Goal: Transaction & Acquisition: Purchase product/service

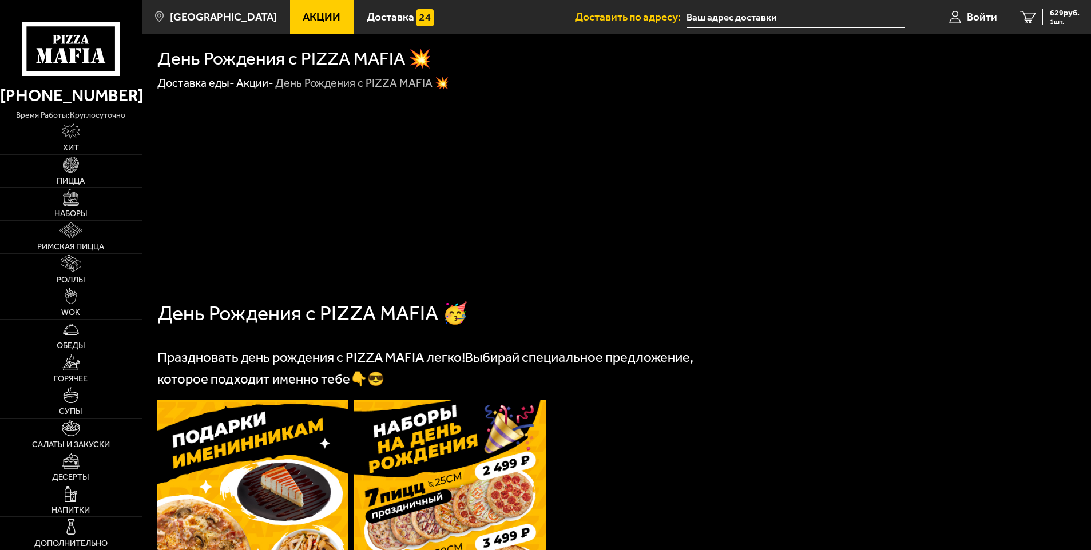
scroll to position [401, 0]
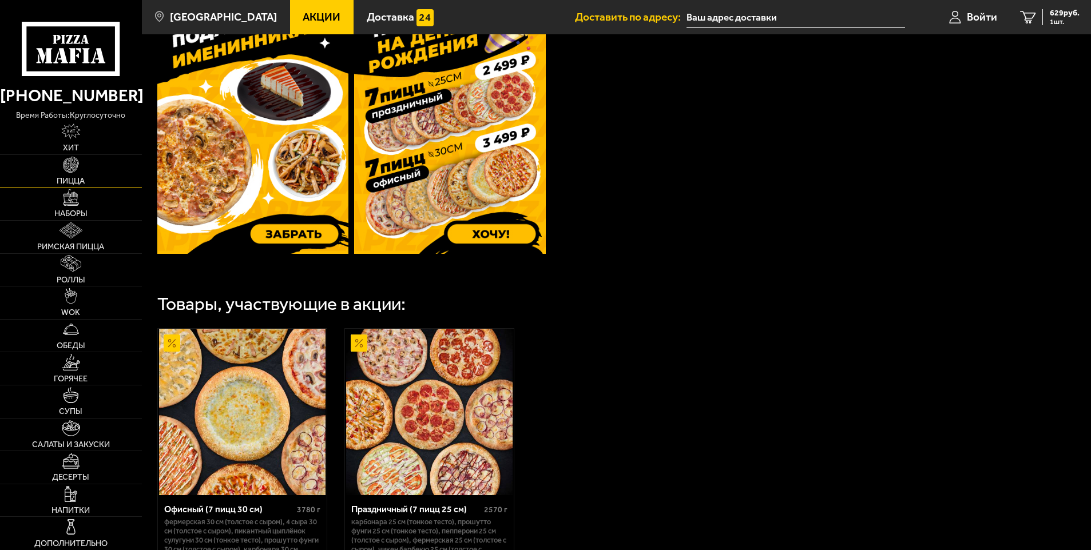
click at [60, 160] on link "Пицца" at bounding box center [71, 171] width 142 height 33
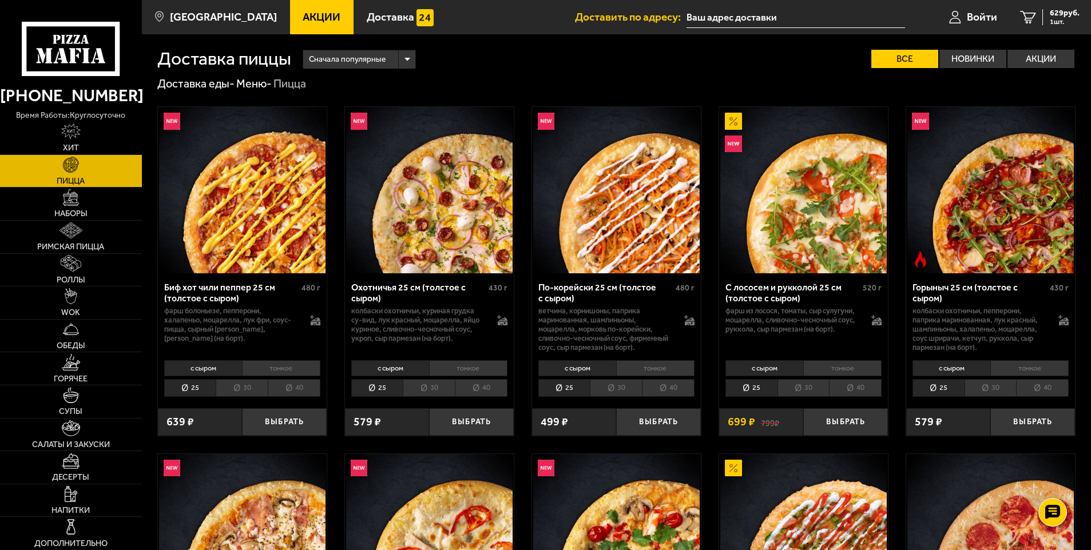
click at [303, 22] on span "Акции" at bounding box center [322, 16] width 38 height 11
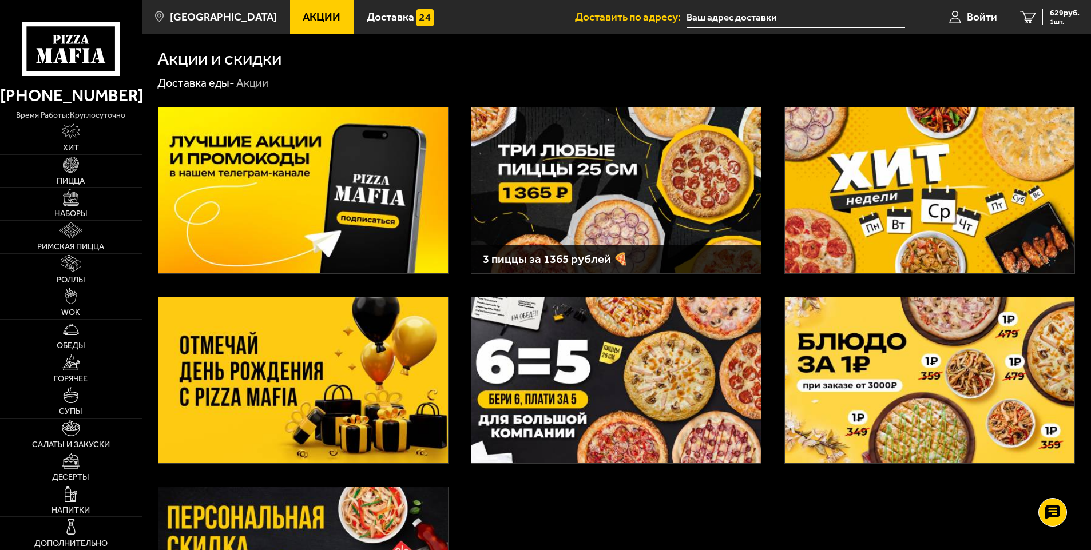
click at [616, 227] on img at bounding box center [617, 191] width 290 height 166
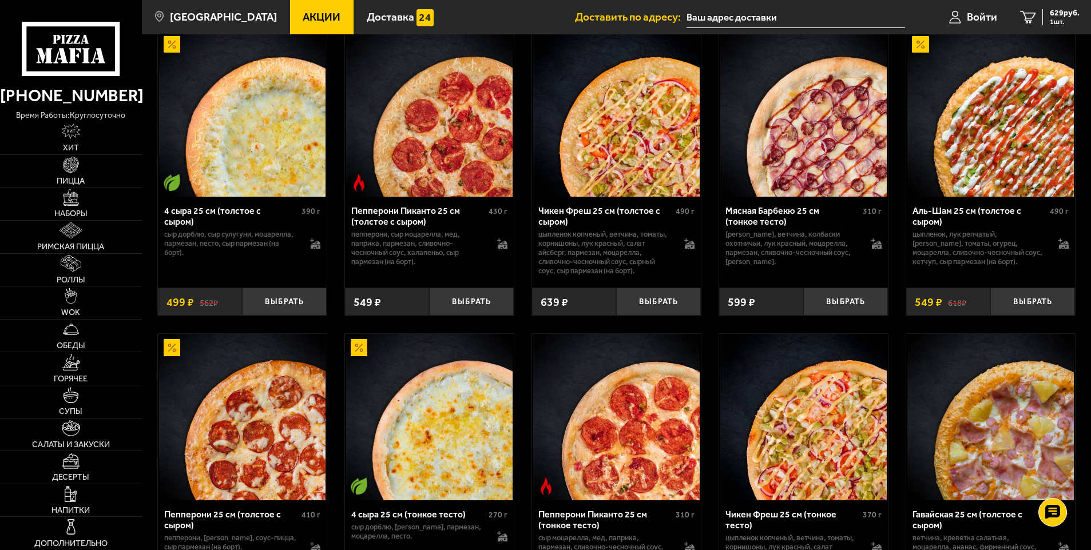
scroll to position [998, 0]
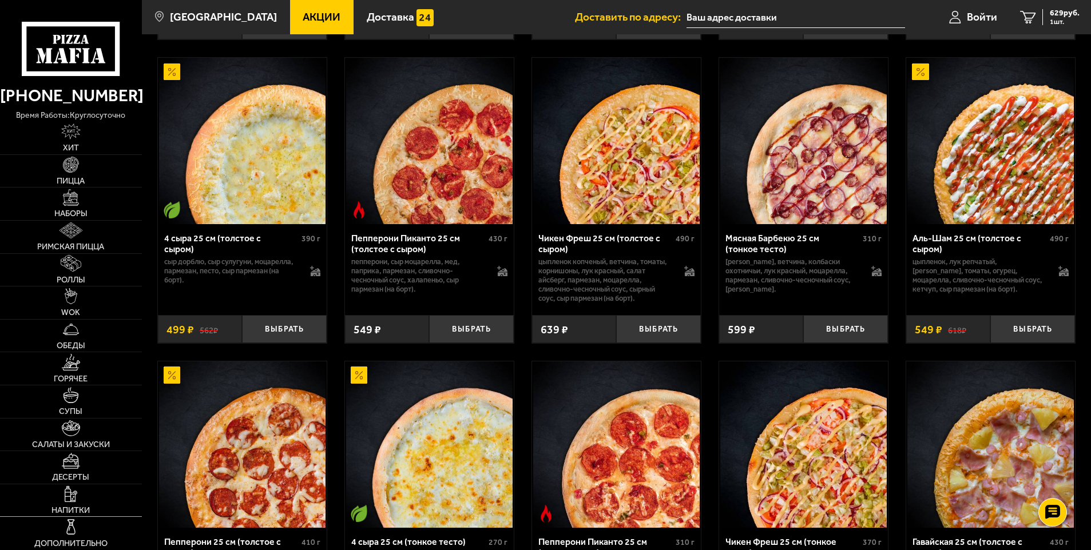
click at [74, 507] on span "Напитки" at bounding box center [70, 511] width 38 height 8
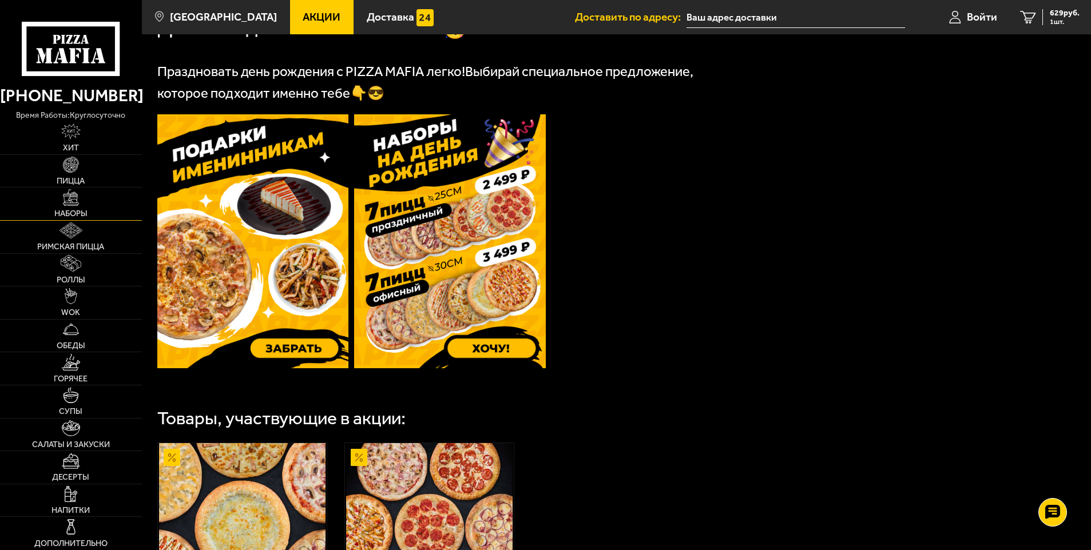
scroll to position [286, 0]
click at [66, 180] on span "Пицца" at bounding box center [71, 181] width 28 height 8
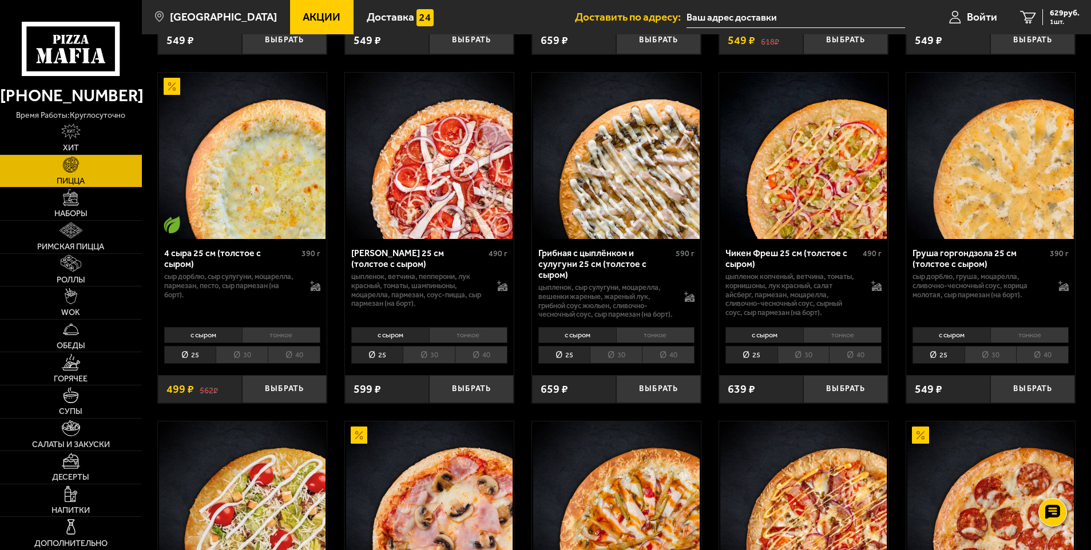
scroll to position [973, 0]
